Goal: Use online tool/utility: Use online tool/utility

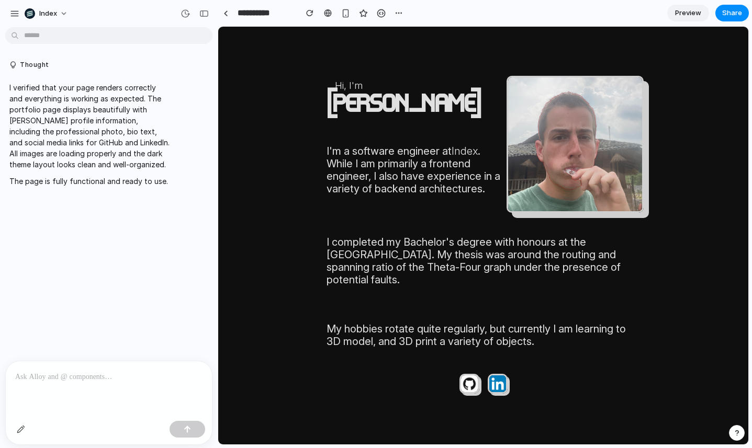
click at [127, 391] on div at bounding box center [109, 388] width 206 height 55
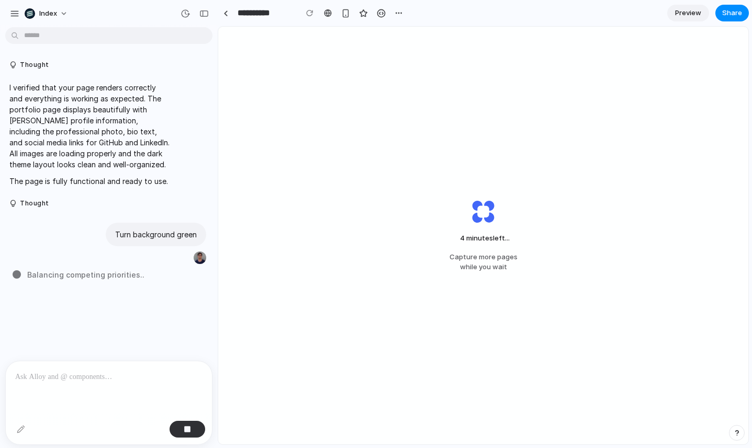
click at [61, 217] on div "Thought I verified that your page renders correctly and everything is working a…" at bounding box center [105, 159] width 211 height 211
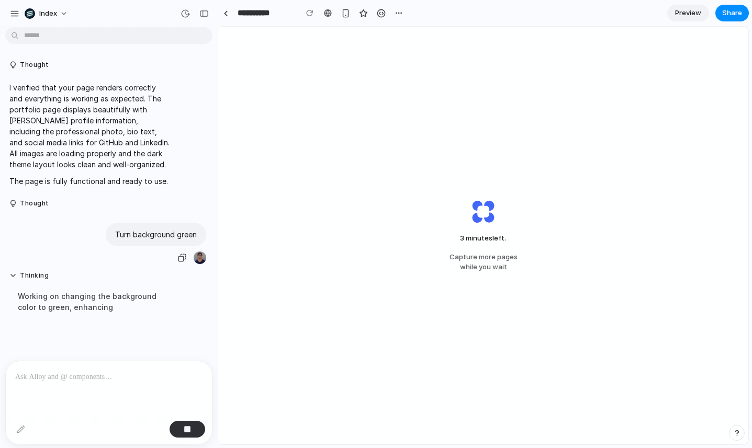
click at [82, 232] on div "Turn background green" at bounding box center [105, 244] width 201 height 42
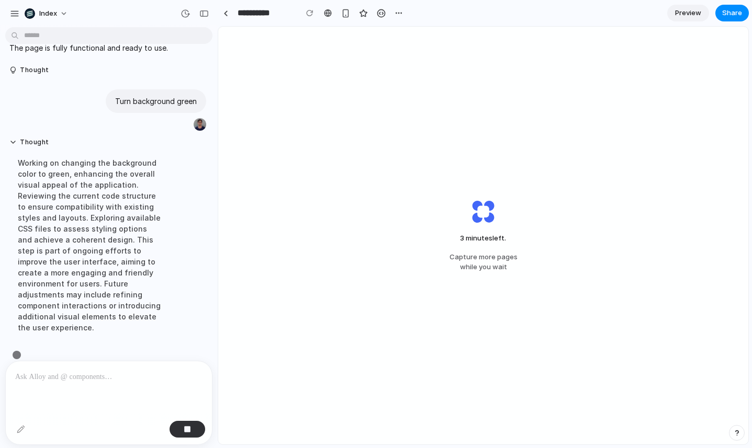
scroll to position [135, 0]
click at [103, 109] on div "Turn background green" at bounding box center [105, 109] width 201 height 42
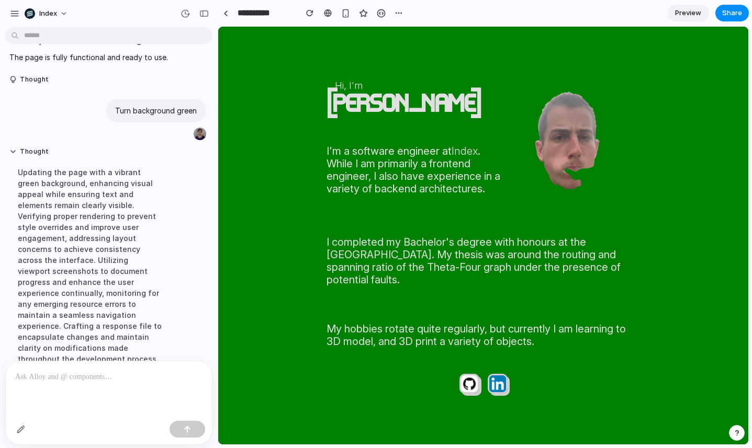
scroll to position [190, 0]
